Goal: Task Accomplishment & Management: Complete application form

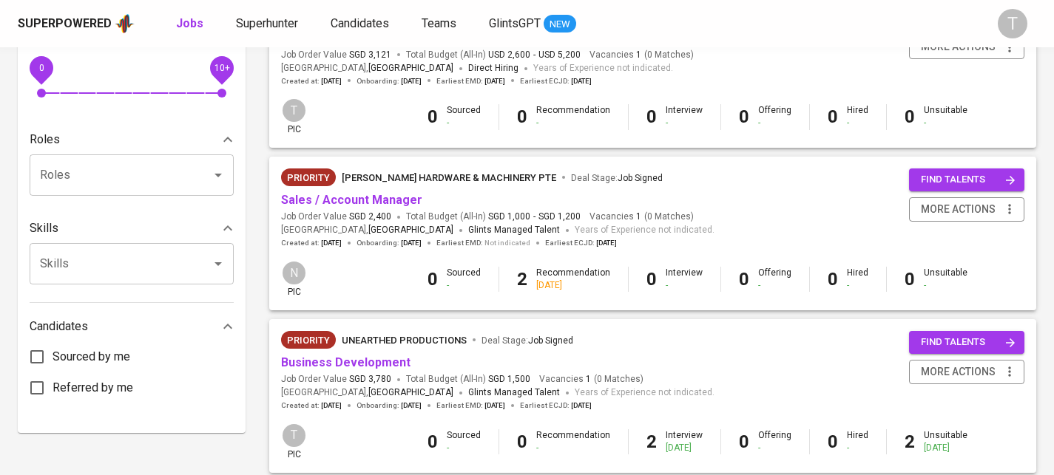
scroll to position [547, 0]
click at [385, 201] on link "Sales / Account Manager" at bounding box center [351, 201] width 141 height 14
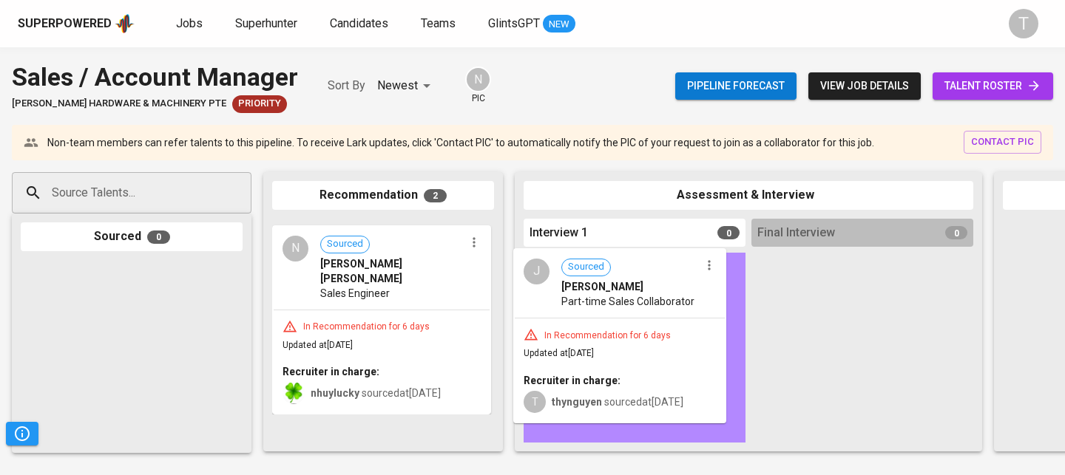
drag, startPoint x: 390, startPoint y: 265, endPoint x: 637, endPoint y: 293, distance: 248.5
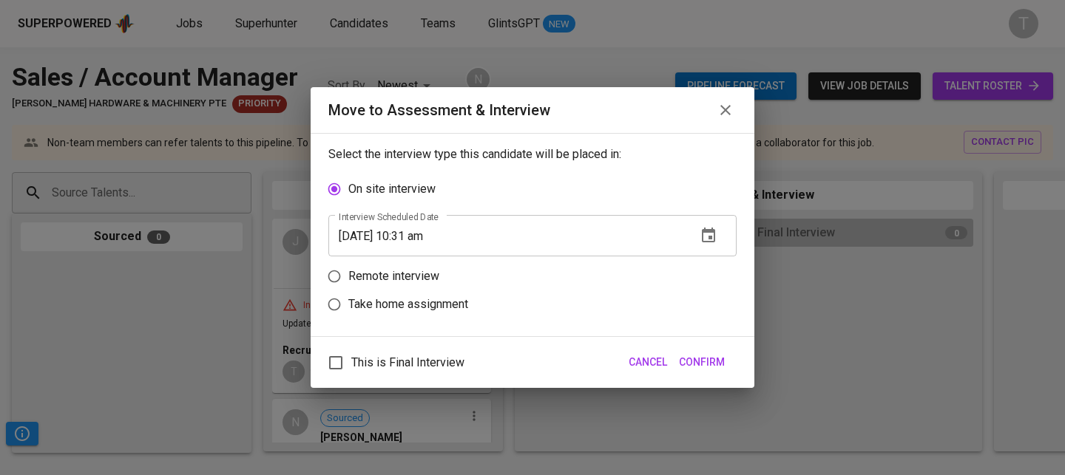
click at [382, 273] on p "Remote interview" at bounding box center [393, 277] width 91 height 18
click at [348, 273] on input "Remote interview" at bounding box center [334, 277] width 28 height 28
radio input "true"
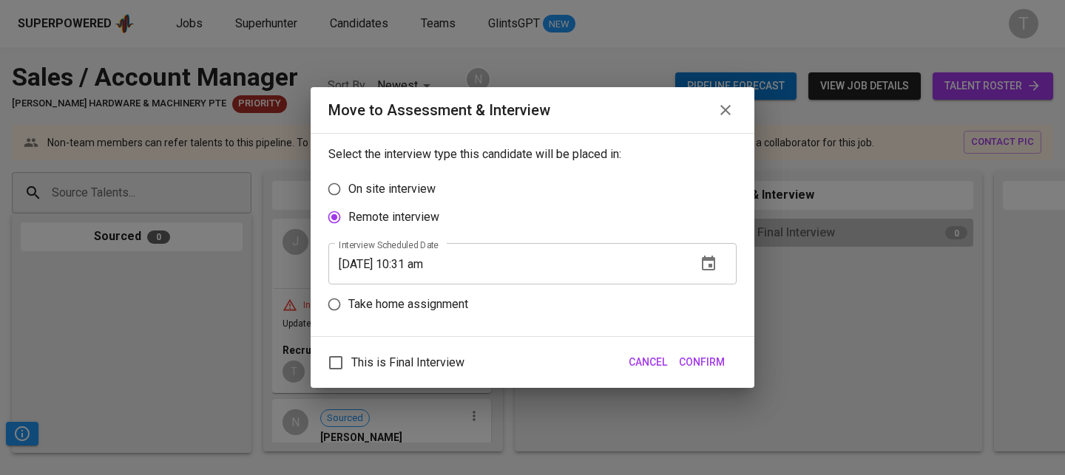
click at [718, 261] on button "button" at bounding box center [708, 263] width 35 height 35
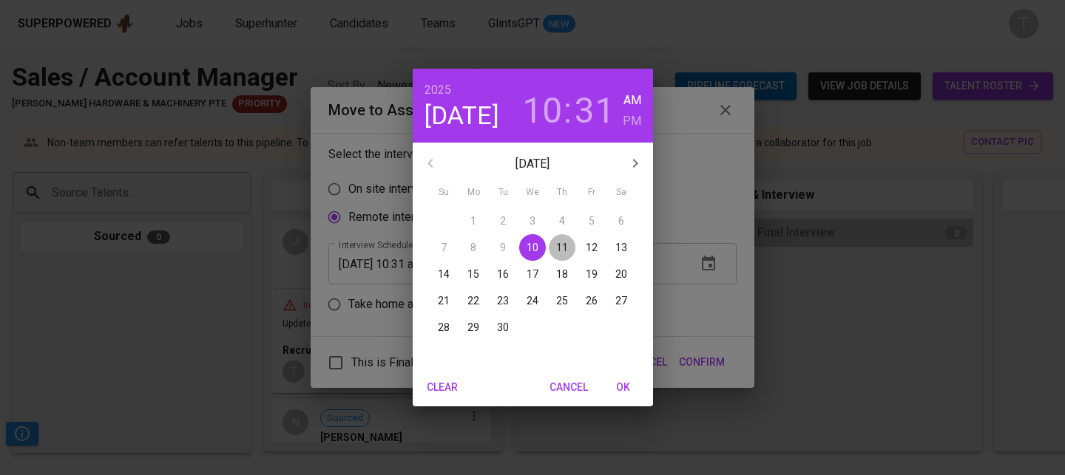
click at [566, 246] on p "11" at bounding box center [562, 247] width 12 height 15
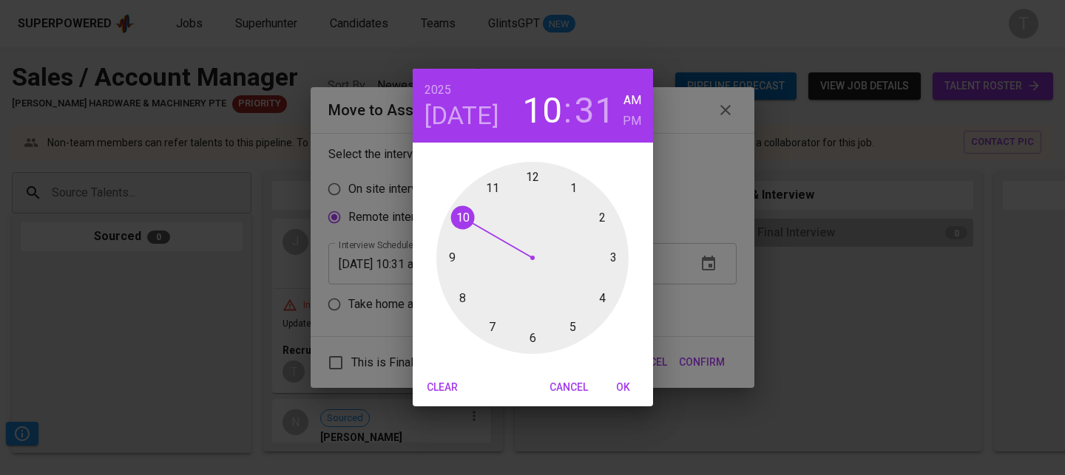
click at [597, 299] on div at bounding box center [532, 258] width 192 height 192
click at [627, 123] on h6 "PM" at bounding box center [632, 121] width 18 height 21
click at [532, 174] on div at bounding box center [532, 258] width 192 height 192
type input "[DATE] 04:00 pm"
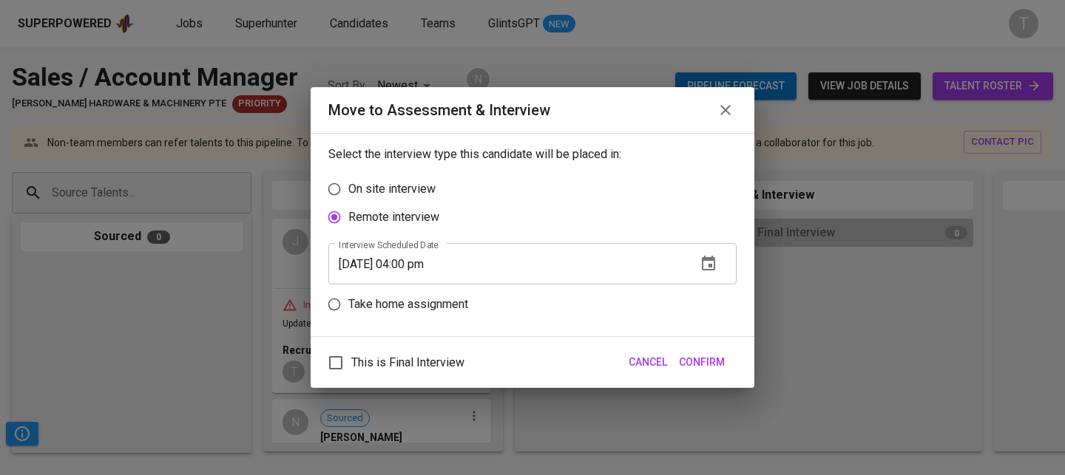
click at [719, 362] on span "Confirm" at bounding box center [702, 362] width 46 height 18
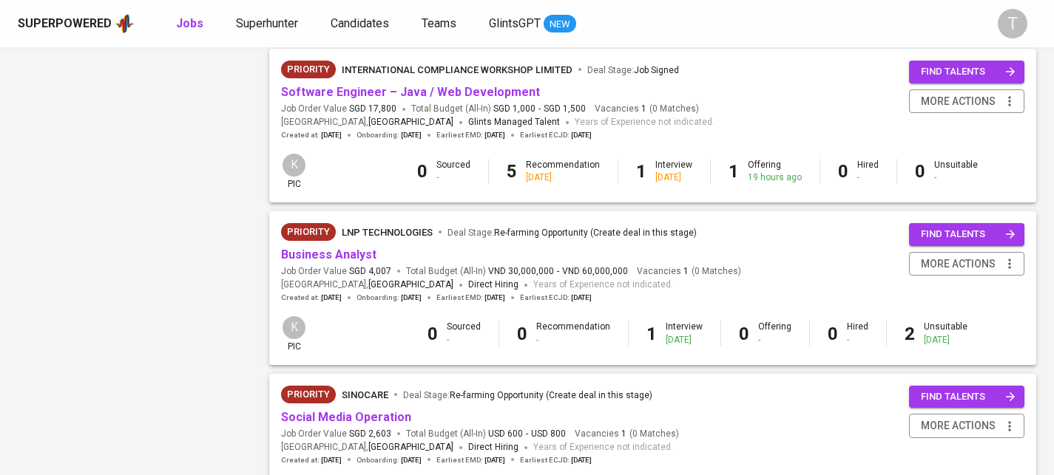
scroll to position [1114, 0]
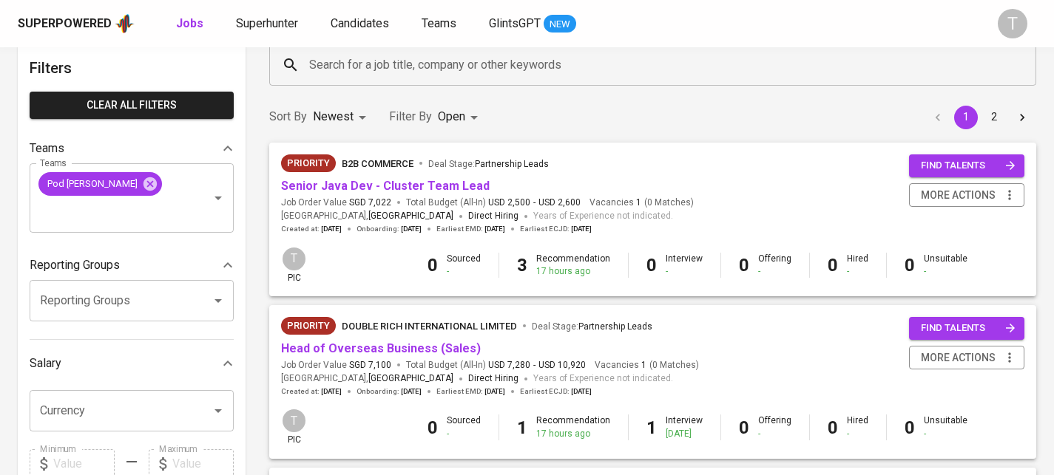
scroll to position [0, 0]
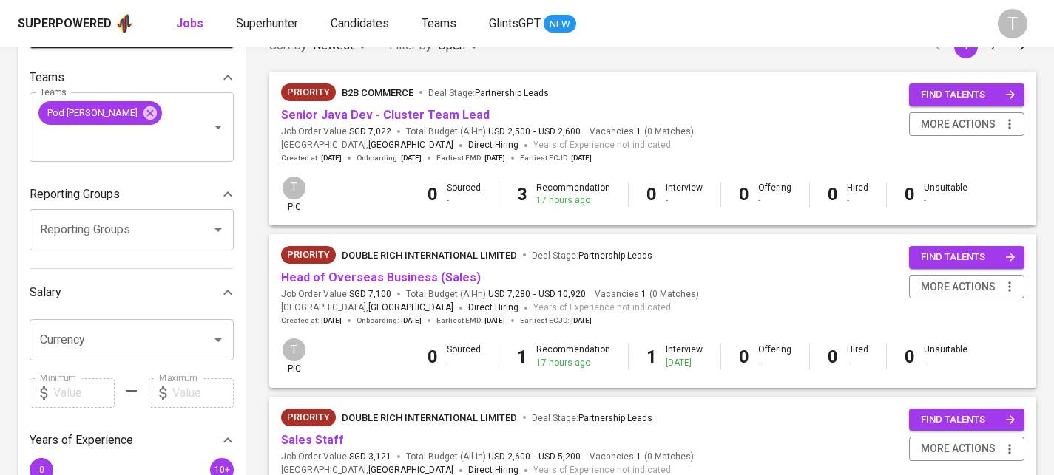
scroll to position [170, 0]
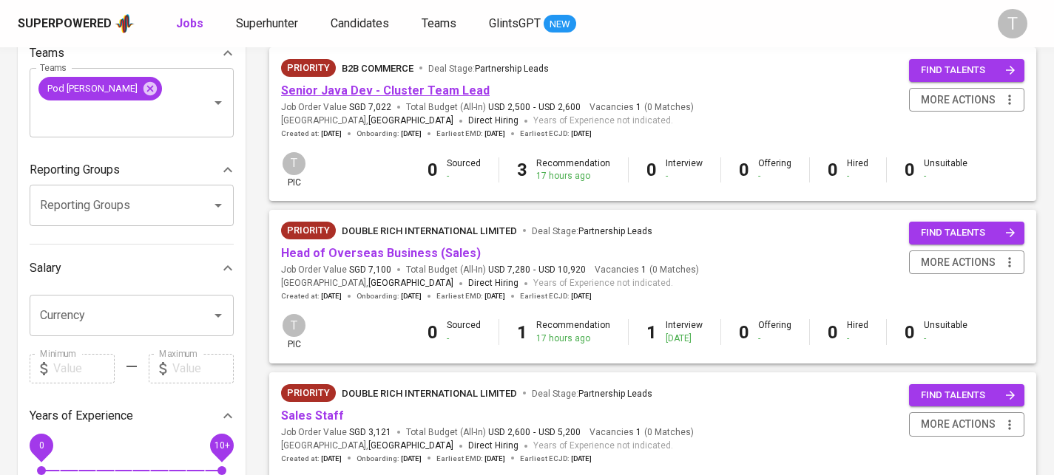
click at [453, 90] on link "Senior Java Dev - Cluster Team Lead" at bounding box center [385, 91] width 209 height 14
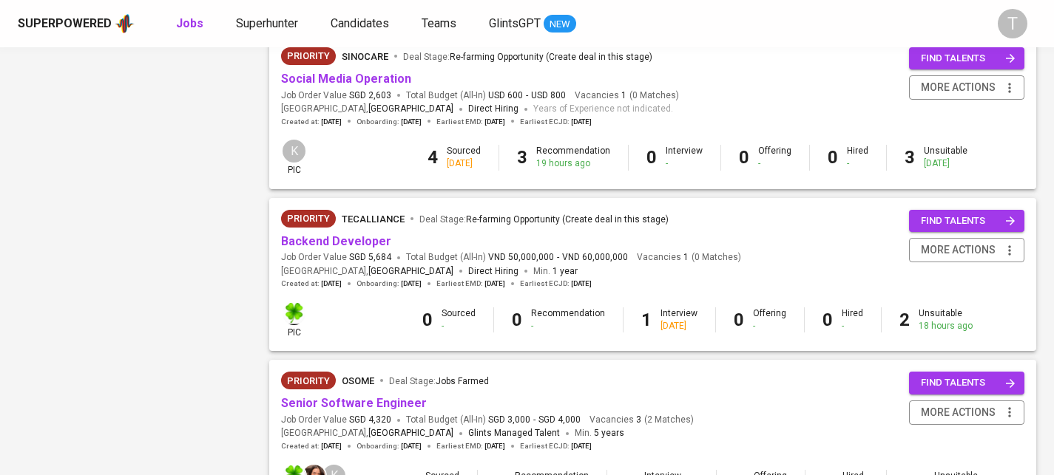
scroll to position [1324, 0]
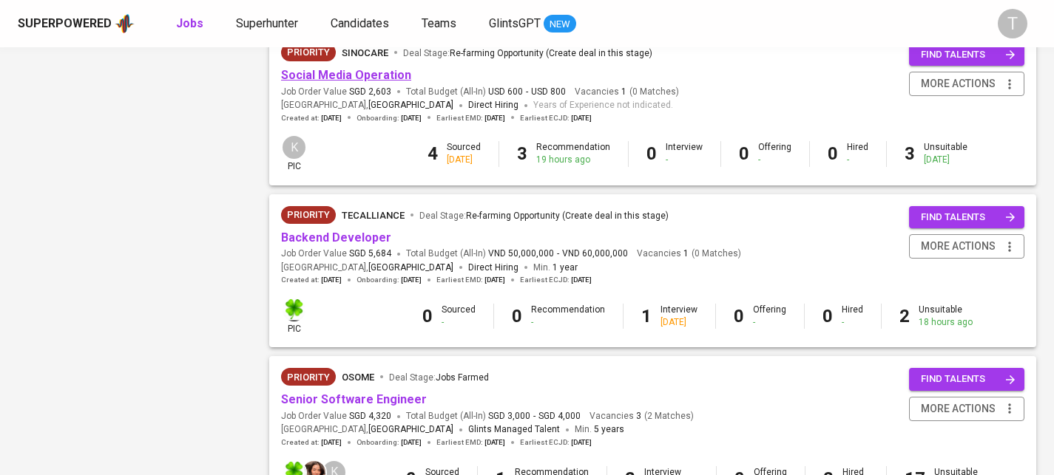
click at [320, 79] on link "Social Media Operation" at bounding box center [346, 75] width 130 height 14
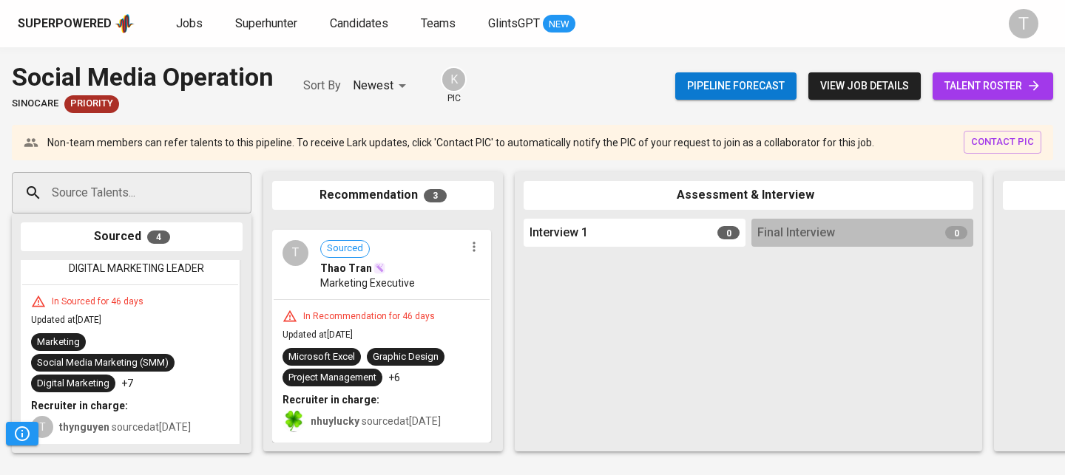
scroll to position [372, 0]
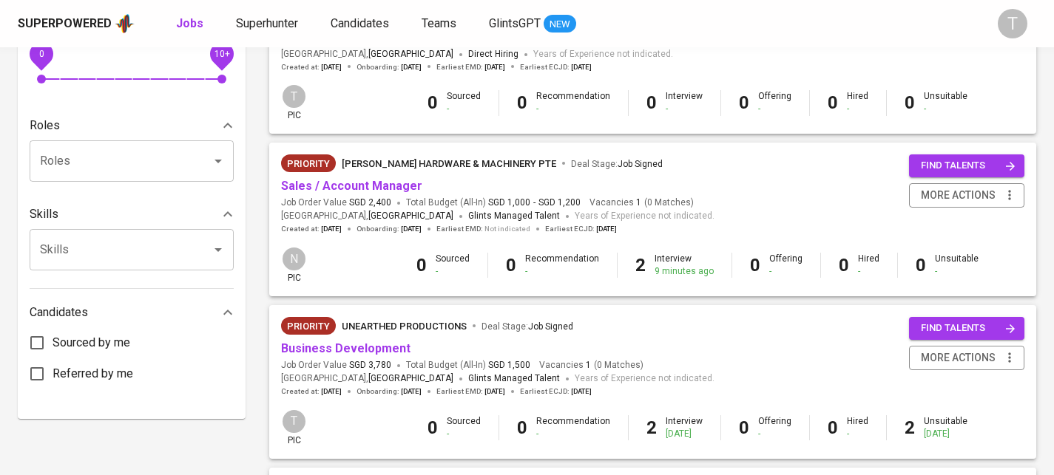
scroll to position [1463, 0]
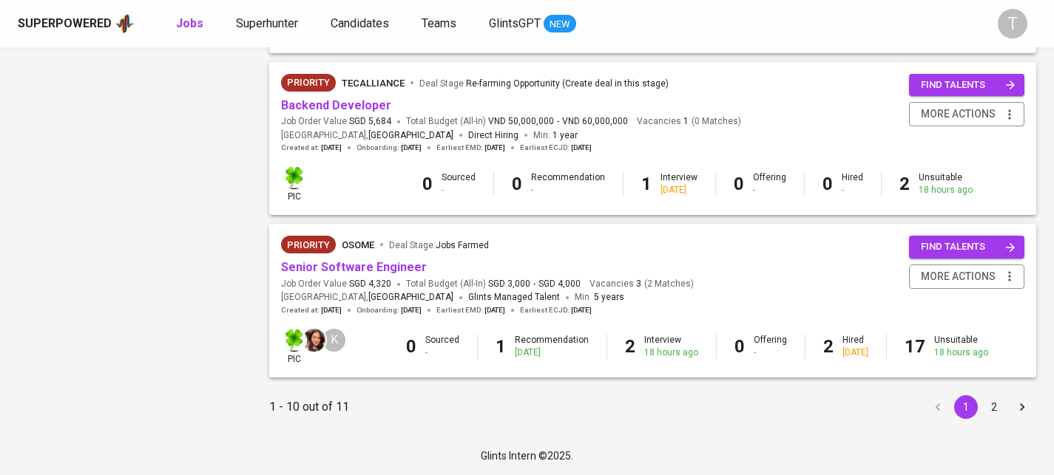
click at [1001, 410] on button "2" at bounding box center [994, 408] width 24 height 24
